Goal: Information Seeking & Learning: Find specific fact

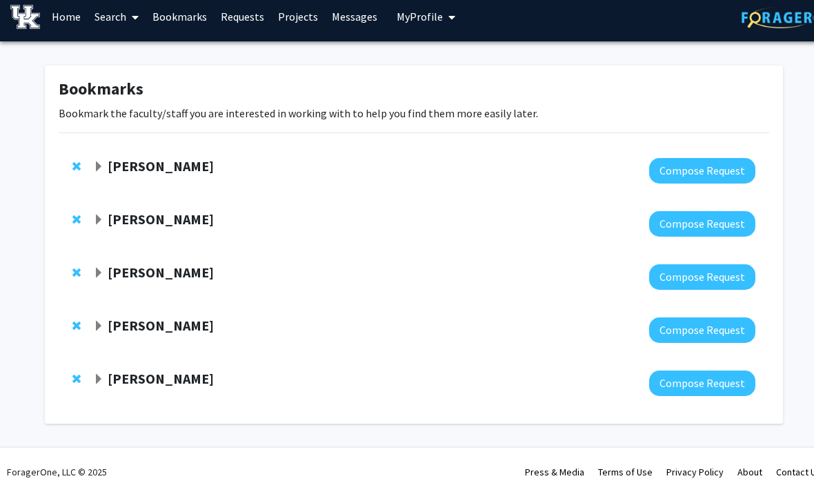
scroll to position [10, 0]
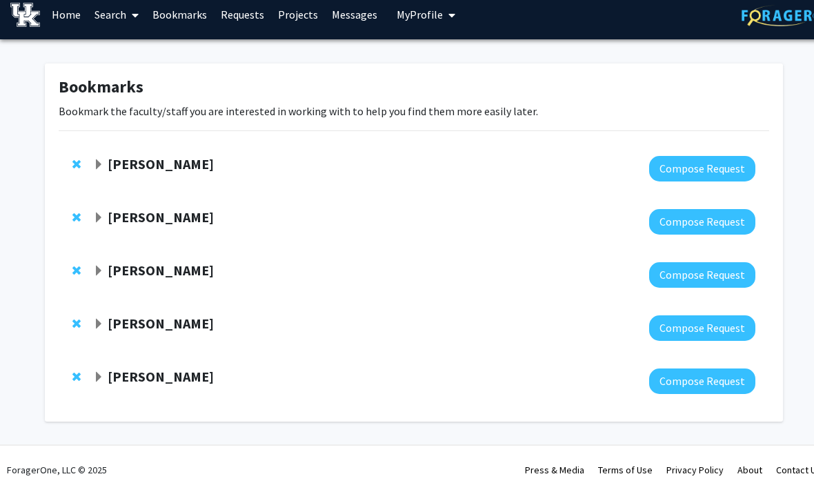
click at [163, 157] on strong "[PERSON_NAME]" at bounding box center [161, 163] width 106 height 17
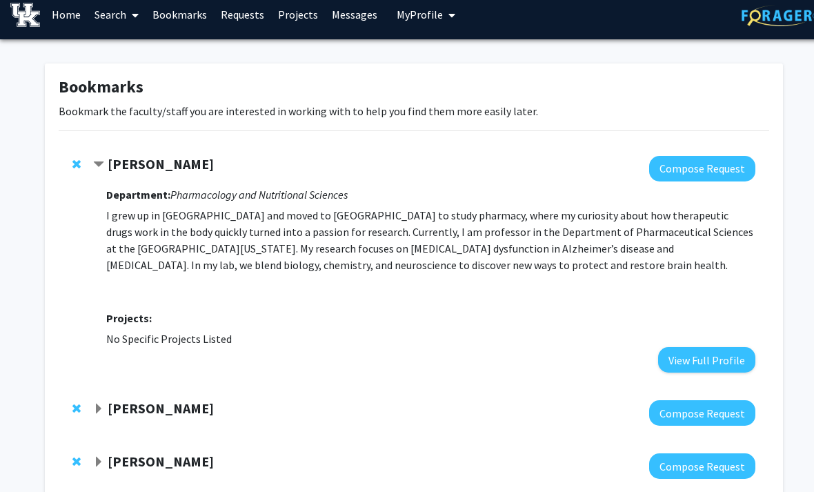
click at [154, 161] on strong "[PERSON_NAME]" at bounding box center [161, 163] width 106 height 17
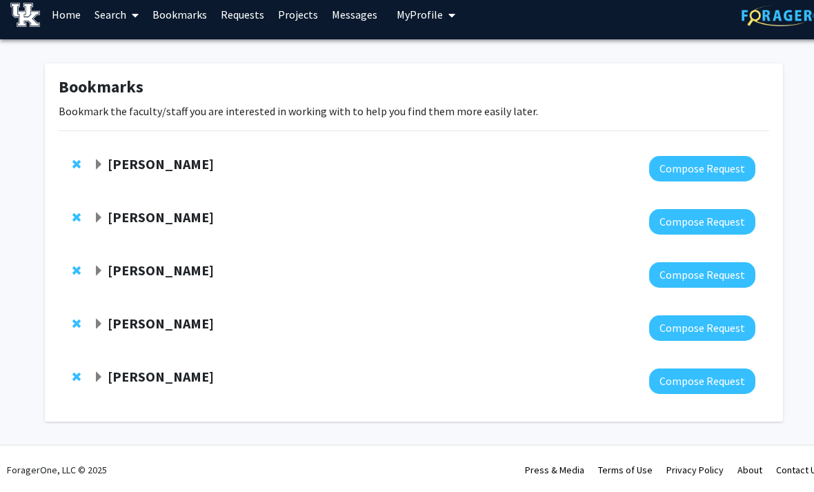
click at [156, 156] on strong "[PERSON_NAME]" at bounding box center [161, 163] width 106 height 17
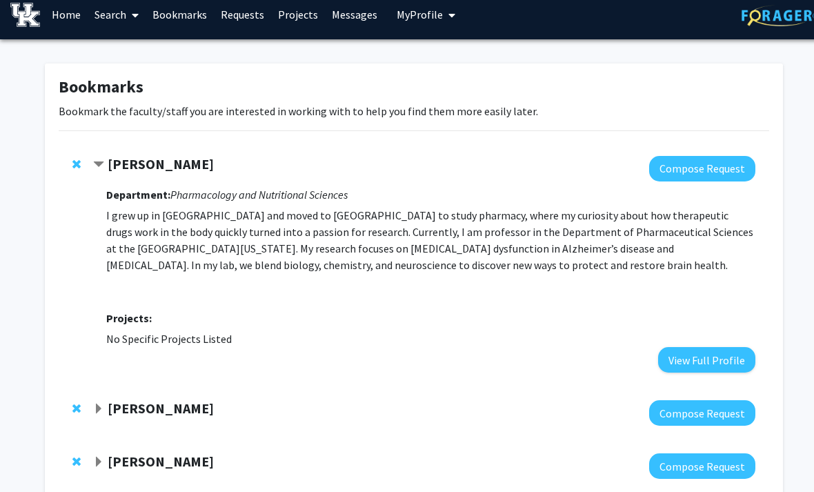
click at [146, 169] on strong "[PERSON_NAME]" at bounding box center [161, 163] width 106 height 17
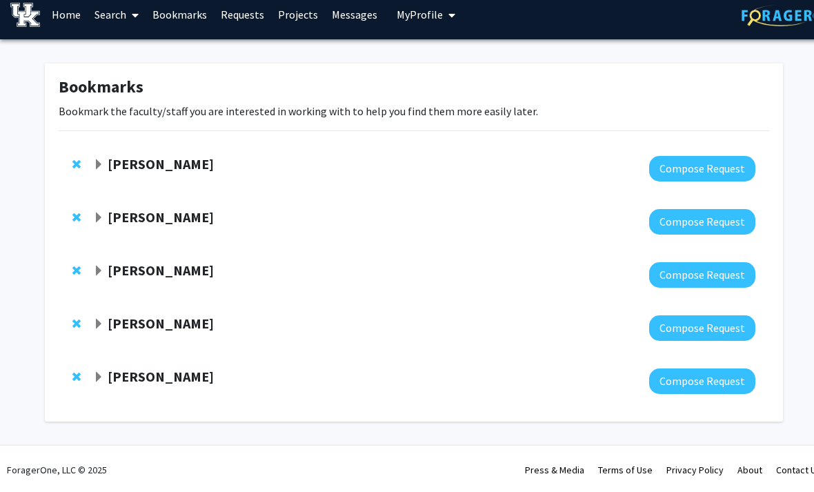
click at [157, 213] on strong "[PERSON_NAME]" at bounding box center [161, 216] width 106 height 17
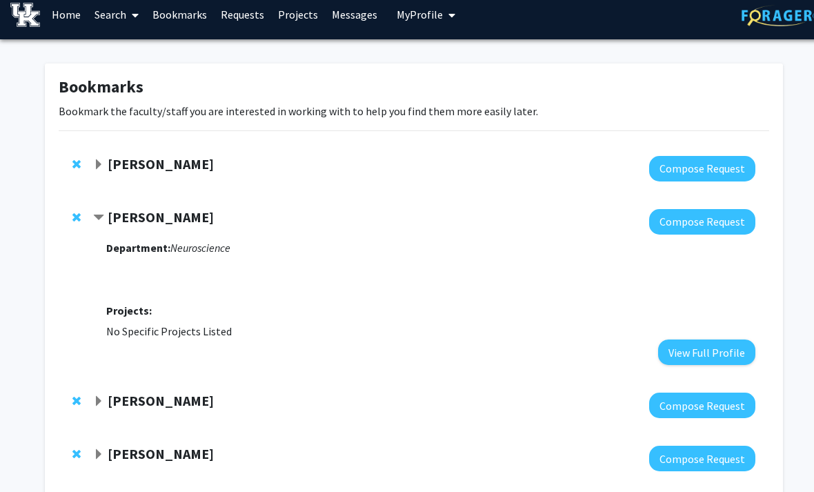
click at [163, 161] on strong "[PERSON_NAME]" at bounding box center [161, 163] width 106 height 17
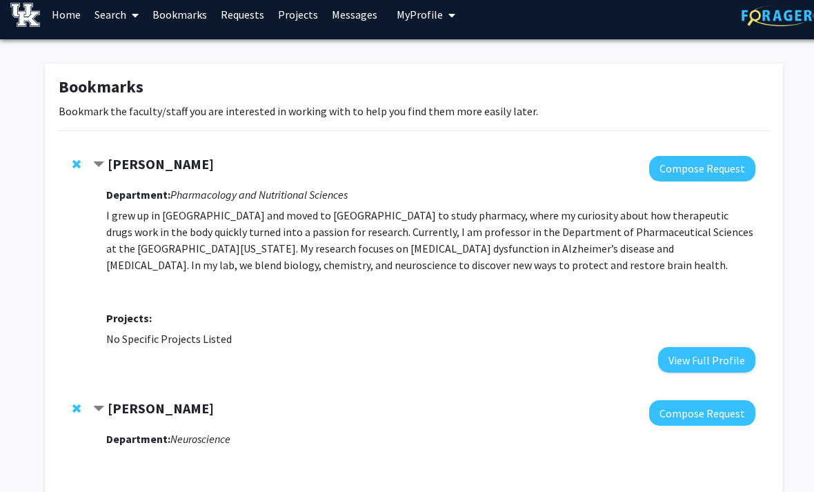
click at [159, 209] on p "I grew up in [GEOGRAPHIC_DATA] and moved to [GEOGRAPHIC_DATA] to study pharmacy…" at bounding box center [430, 240] width 649 height 66
click at [175, 263] on p "I grew up in [GEOGRAPHIC_DATA] and moved to [GEOGRAPHIC_DATA] to study pharmacy…" at bounding box center [430, 240] width 649 height 66
click at [247, 199] on icon "Pharmacology and Nutritional Sciences" at bounding box center [258, 195] width 177 height 14
click at [291, 188] on icon "Pharmacology and Nutritional Sciences" at bounding box center [258, 195] width 177 height 14
click at [138, 15] on icon at bounding box center [135, 15] width 7 height 11
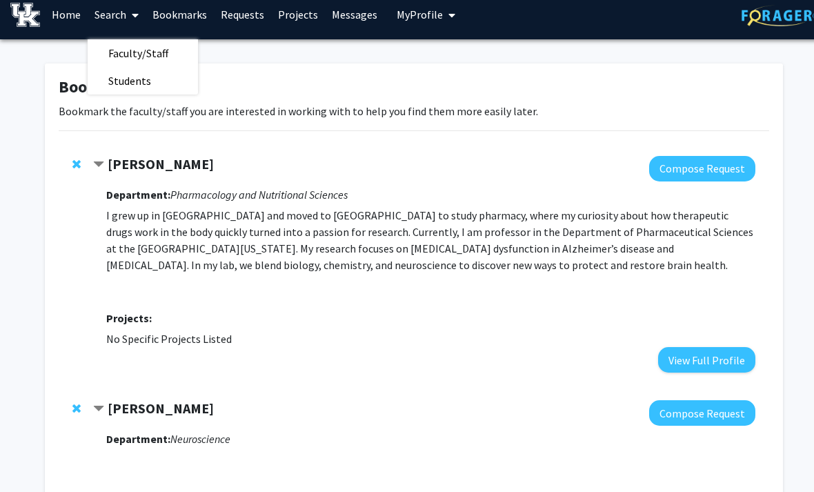
click at [174, 54] on span "Faculty/Staff" at bounding box center [138, 53] width 101 height 28
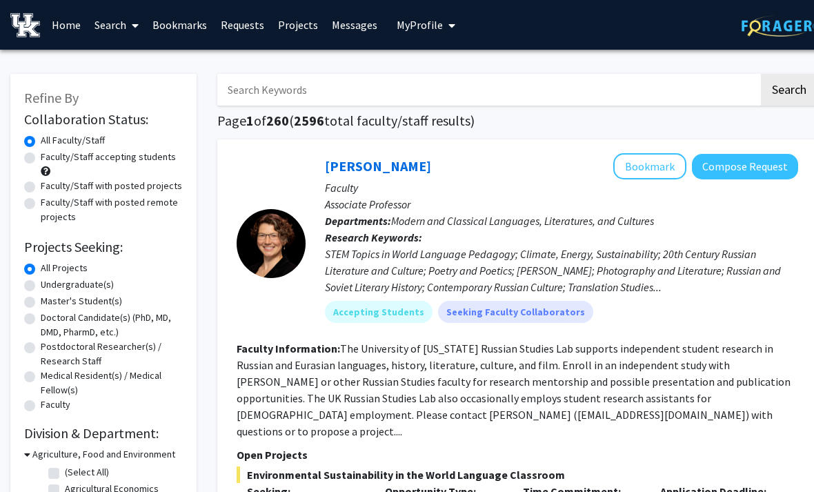
click at [440, 86] on input "Search Keywords" at bounding box center [487, 90] width 541 height 32
type input "[PERSON_NAME]"
click at [788, 88] on button "Search" at bounding box center [789, 90] width 57 height 32
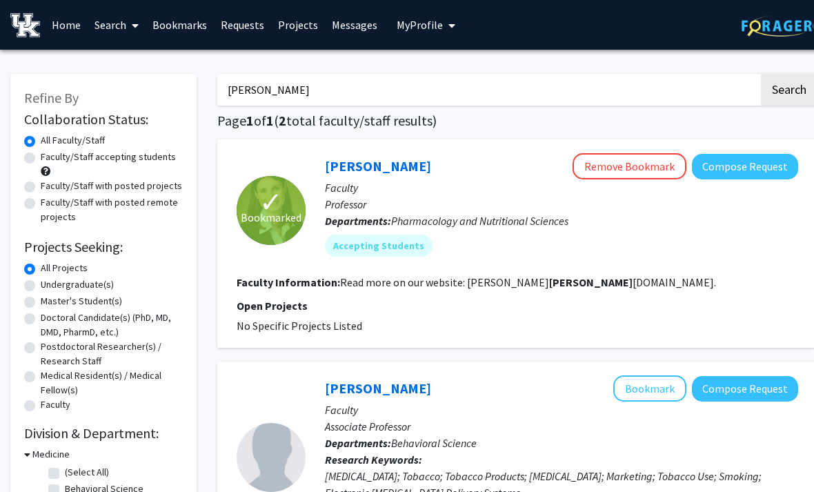
click at [385, 168] on link "[PERSON_NAME]" at bounding box center [378, 165] width 106 height 17
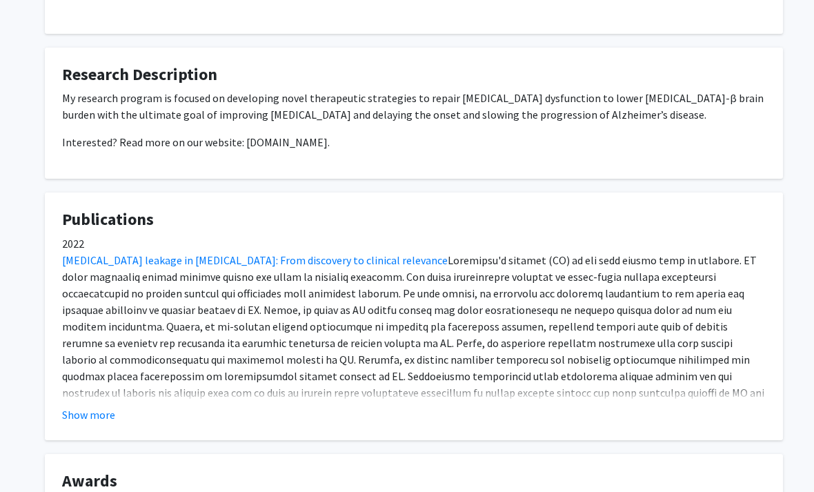
scroll to position [534, 0]
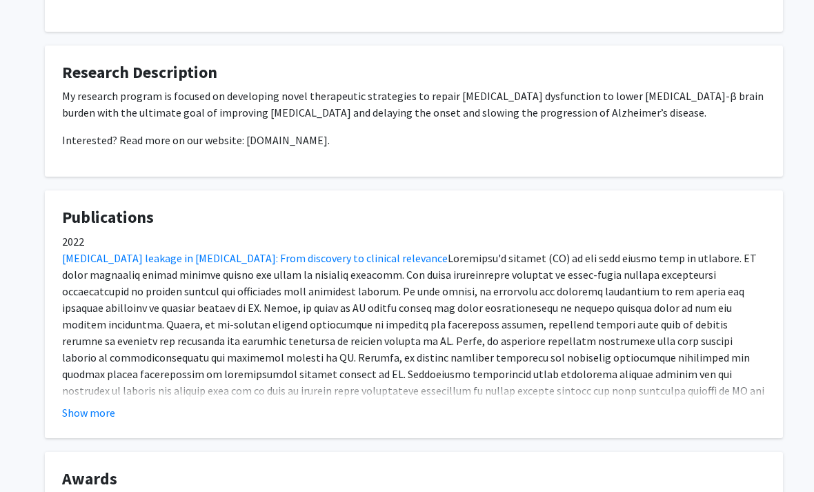
click at [102, 410] on fg-card "Publications 2022 [MEDICAL_DATA] leakage in [MEDICAL_DATA]: From discovery to c…" at bounding box center [414, 314] width 738 height 248
click at [101, 404] on button "Show more" at bounding box center [88, 412] width 53 height 17
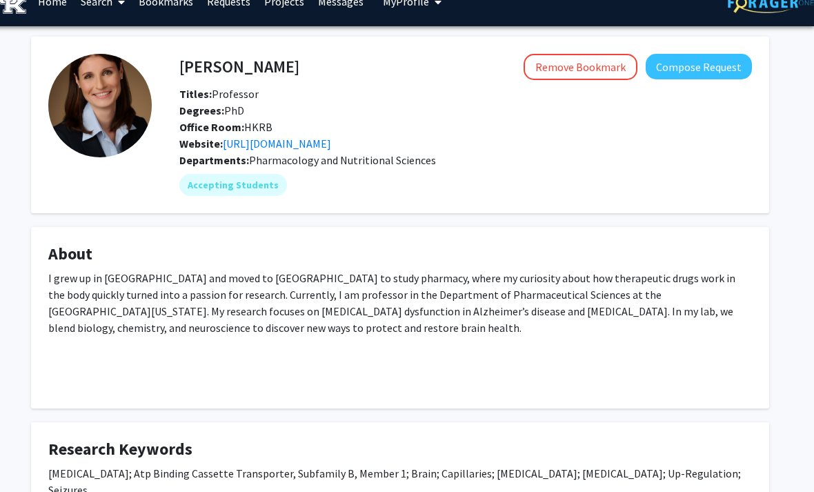
scroll to position [0, 14]
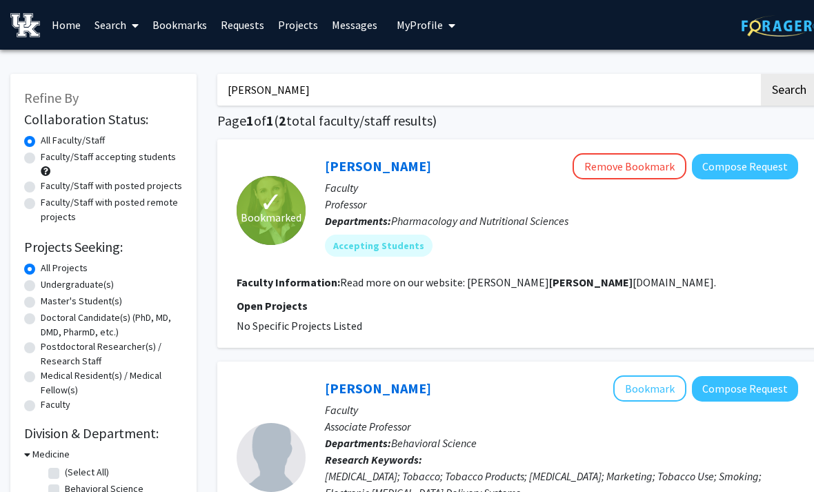
click at [179, 28] on link "Bookmarks" at bounding box center [179, 25] width 68 height 48
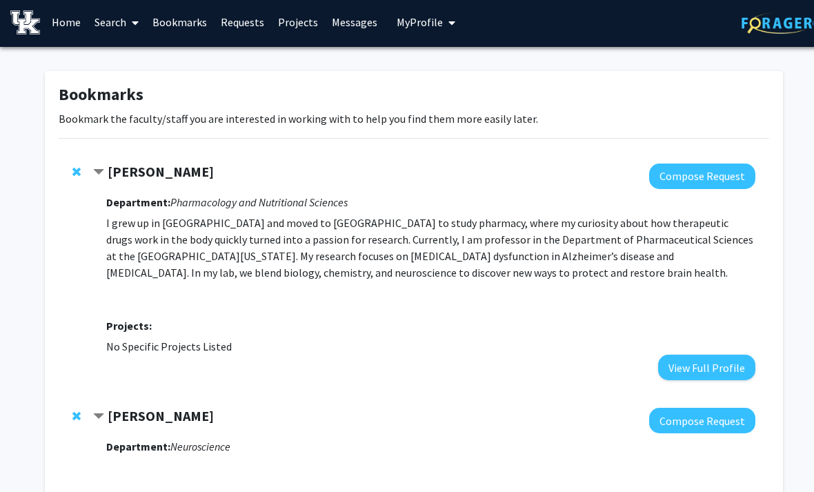
click at [165, 163] on strong "[PERSON_NAME]" at bounding box center [161, 171] width 106 height 17
